Goal: Navigation & Orientation: Go to known website

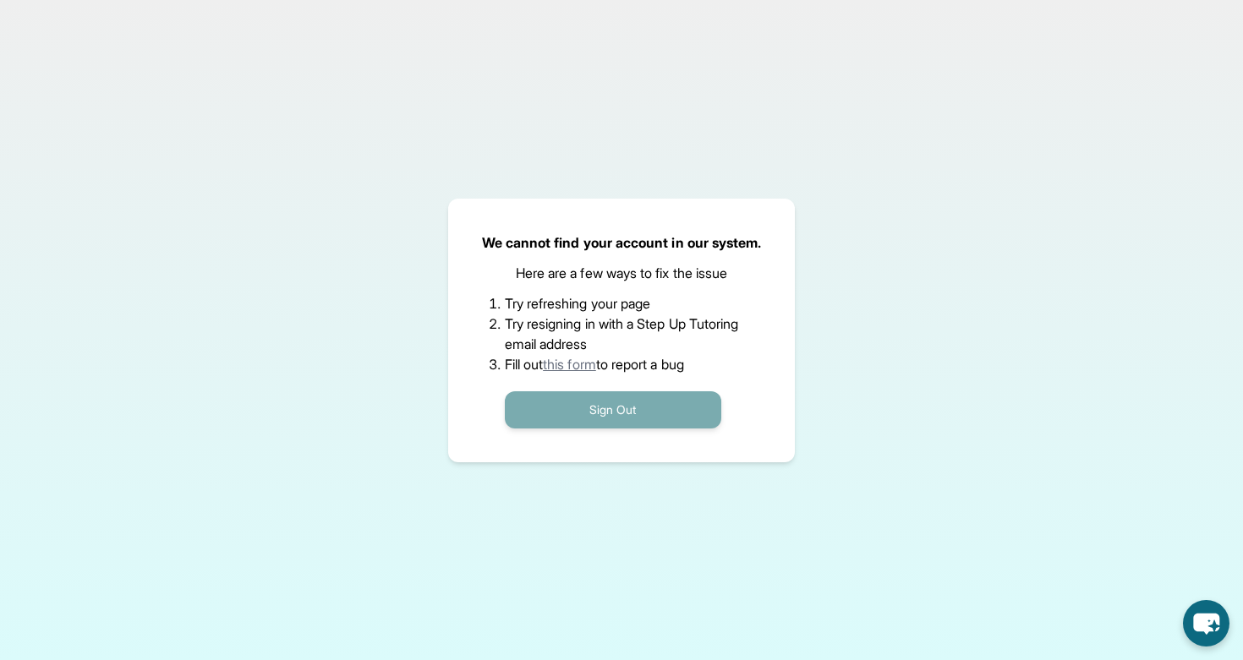
click at [571, 403] on button "Sign Out" at bounding box center [613, 409] width 216 height 37
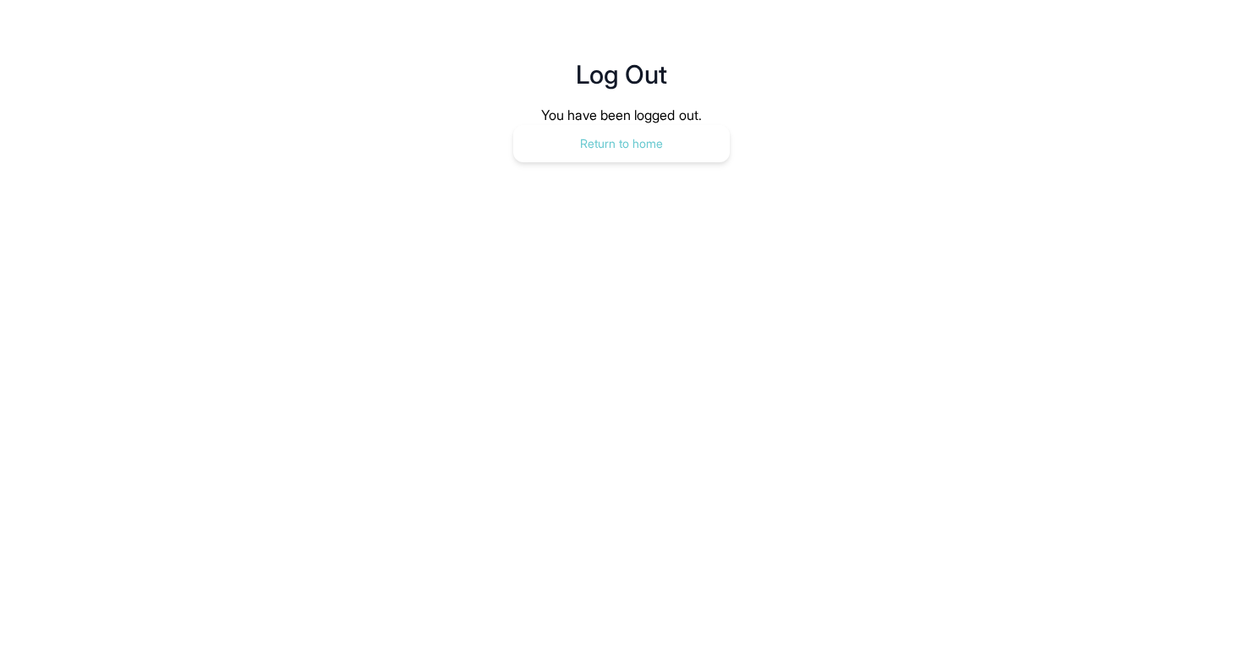
click at [581, 125] on button "Return to home" at bounding box center [621, 143] width 216 height 37
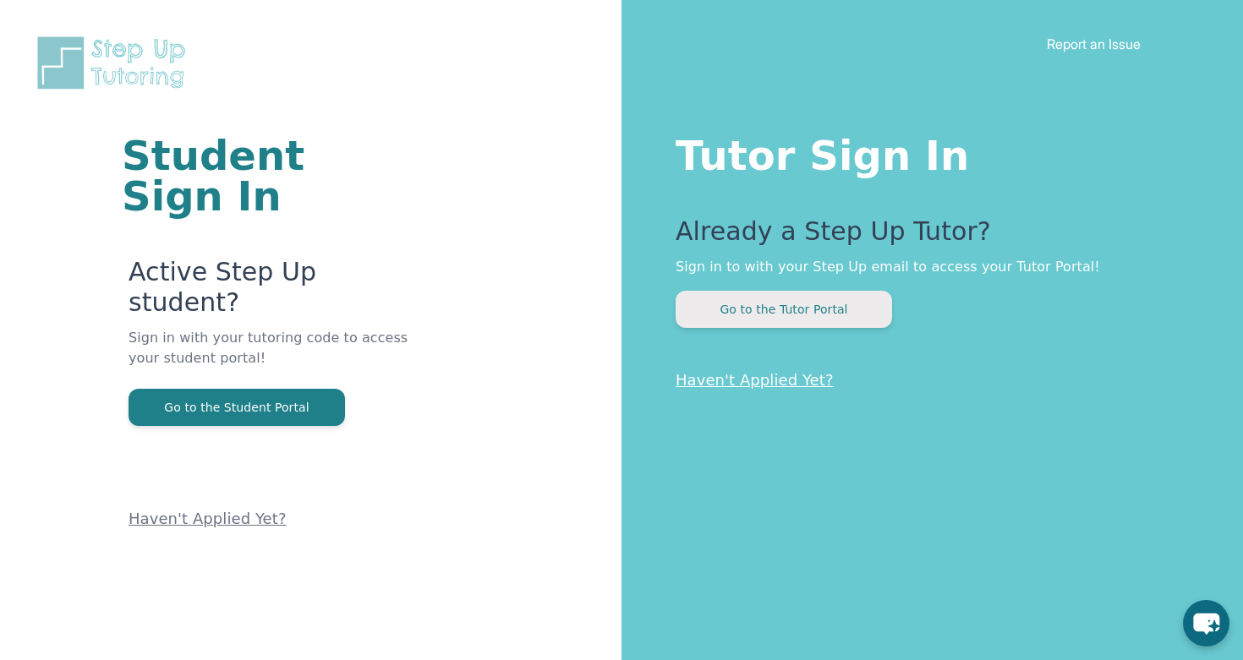
click at [727, 305] on button "Go to the Tutor Portal" at bounding box center [783, 309] width 216 height 37
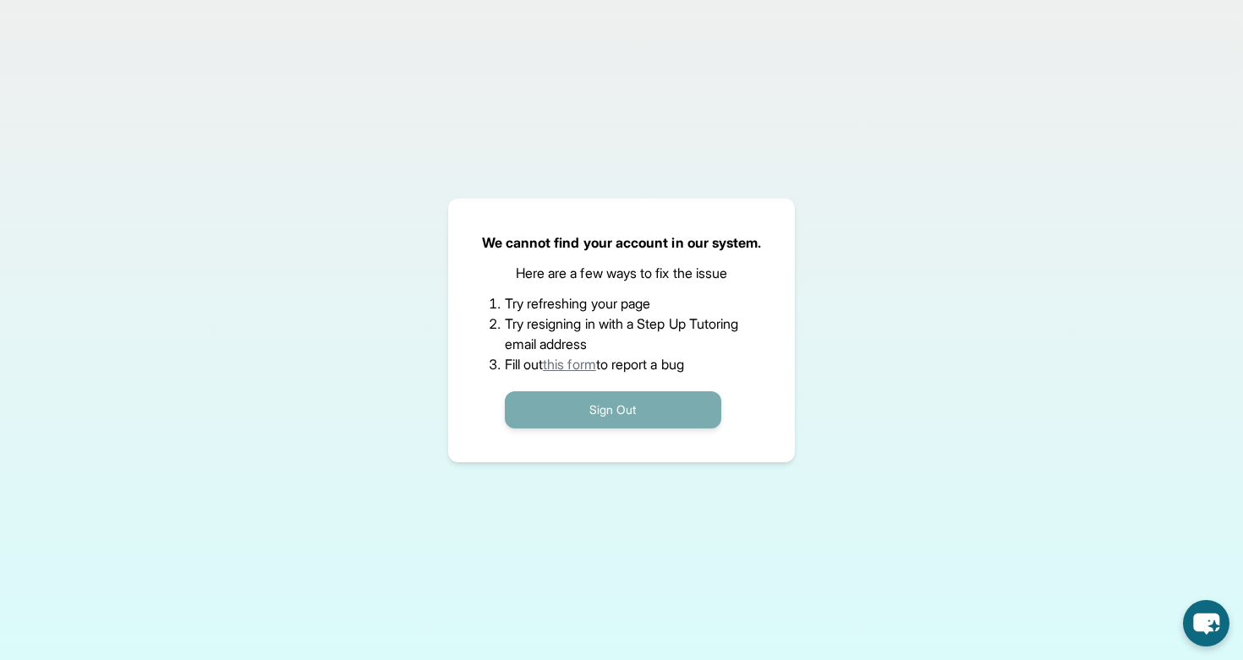
click at [611, 401] on button "Sign Out" at bounding box center [613, 409] width 216 height 37
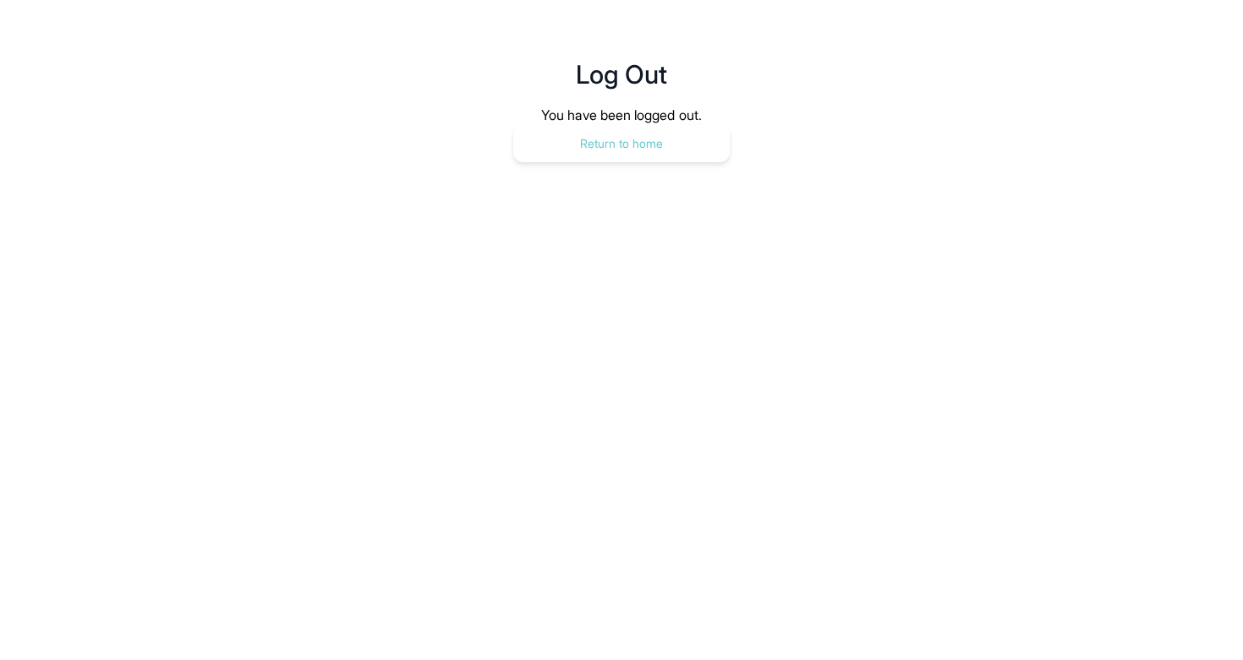
click at [680, 138] on button "Return to home" at bounding box center [621, 143] width 216 height 37
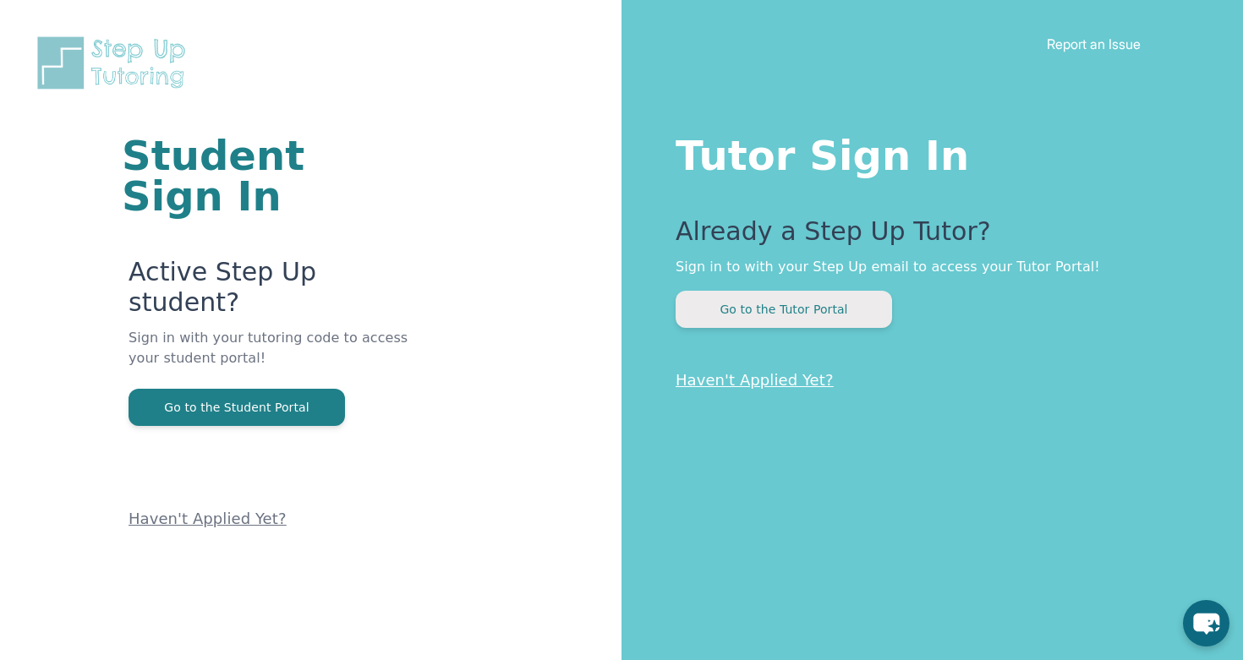
click at [747, 310] on button "Go to the Tutor Portal" at bounding box center [783, 309] width 216 height 37
